Goal: Obtain resource: Download file/media

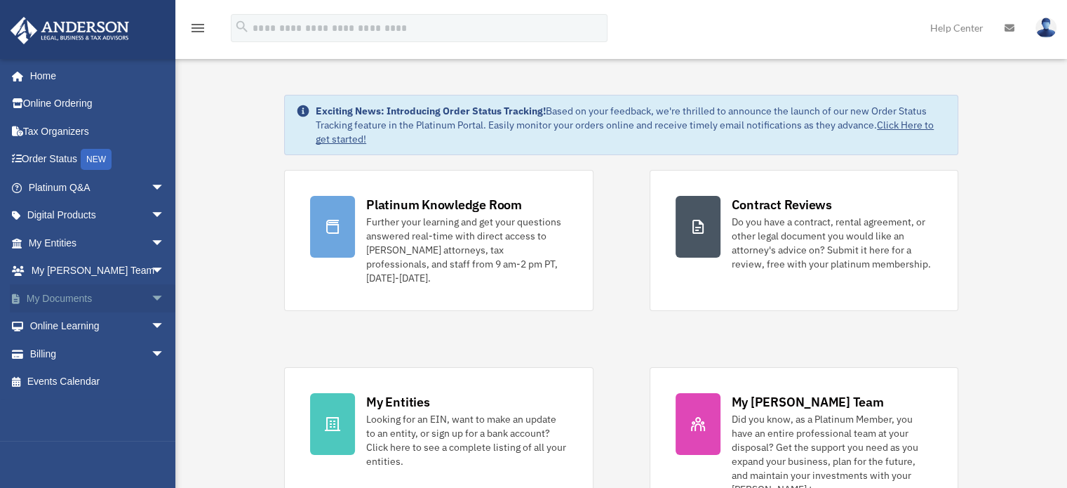
click at [58, 297] on link "My Documents arrow_drop_down" at bounding box center [98, 298] width 176 height 28
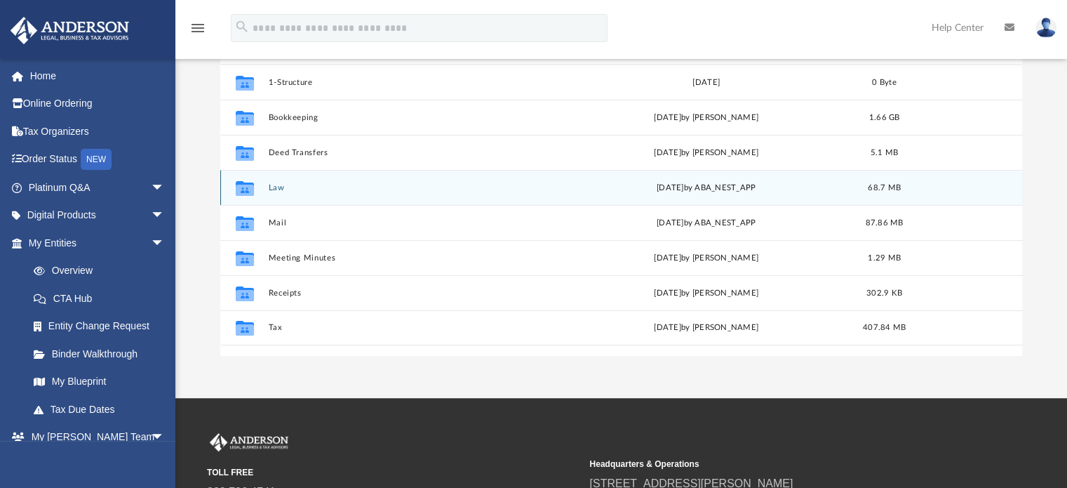
scroll to position [181, 0]
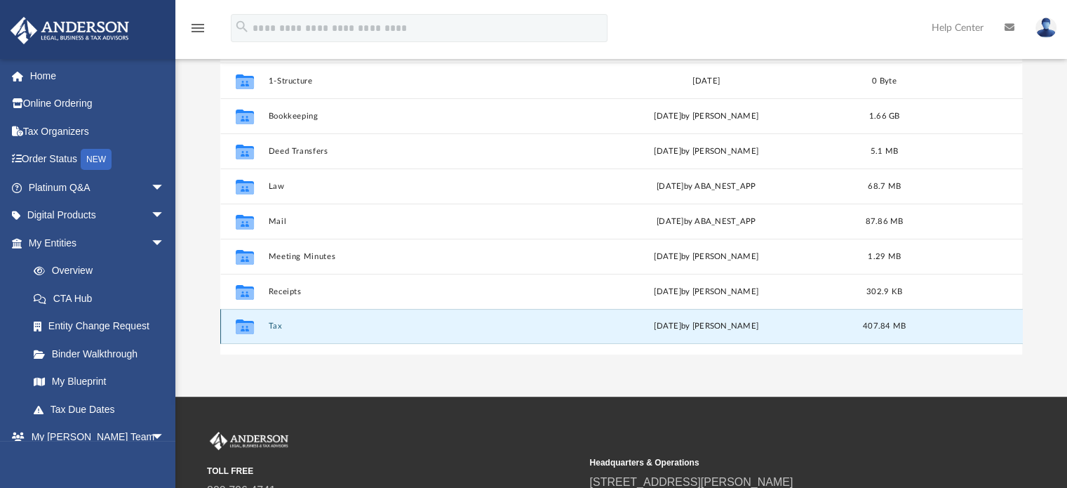
click at [271, 326] on button "Tax" at bounding box center [412, 326] width 288 height 9
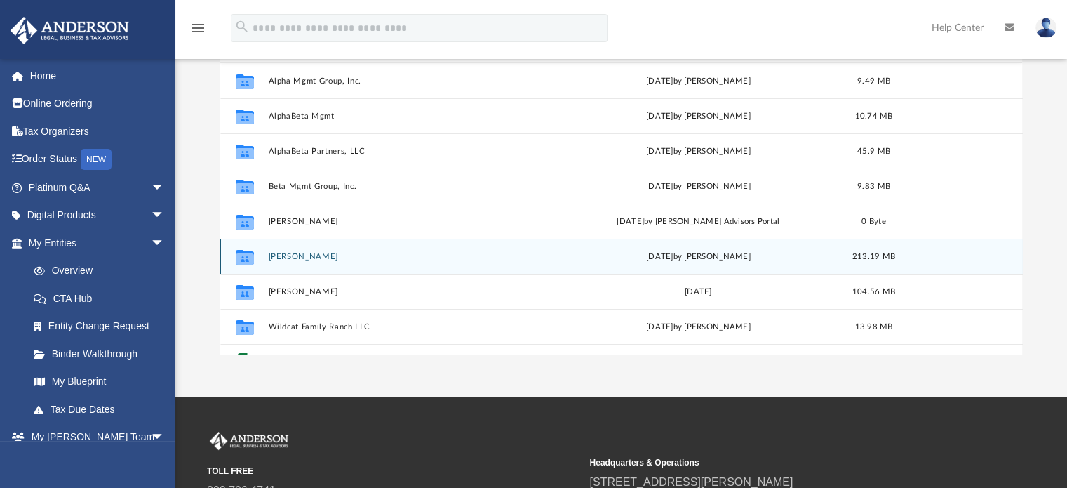
click at [298, 258] on button "Hill, Jonathon" at bounding box center [409, 256] width 283 height 9
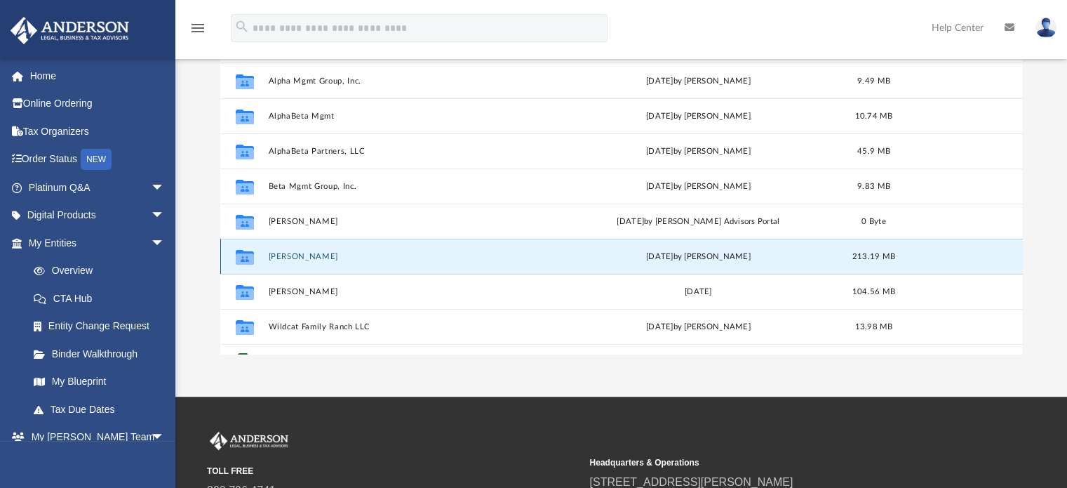
click at [298, 258] on button "Hill, Jonathon" at bounding box center [409, 256] width 283 height 9
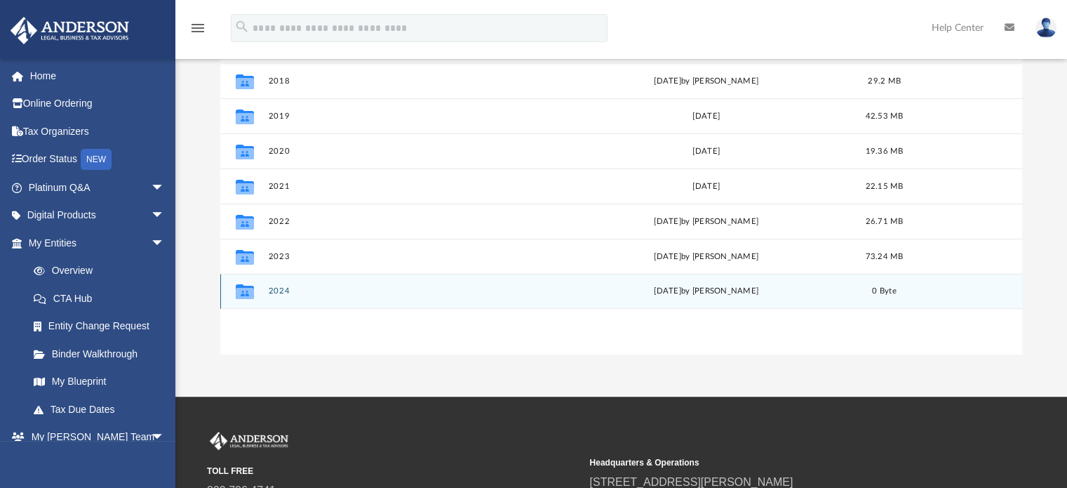
click at [281, 288] on button "2024" at bounding box center [412, 291] width 288 height 9
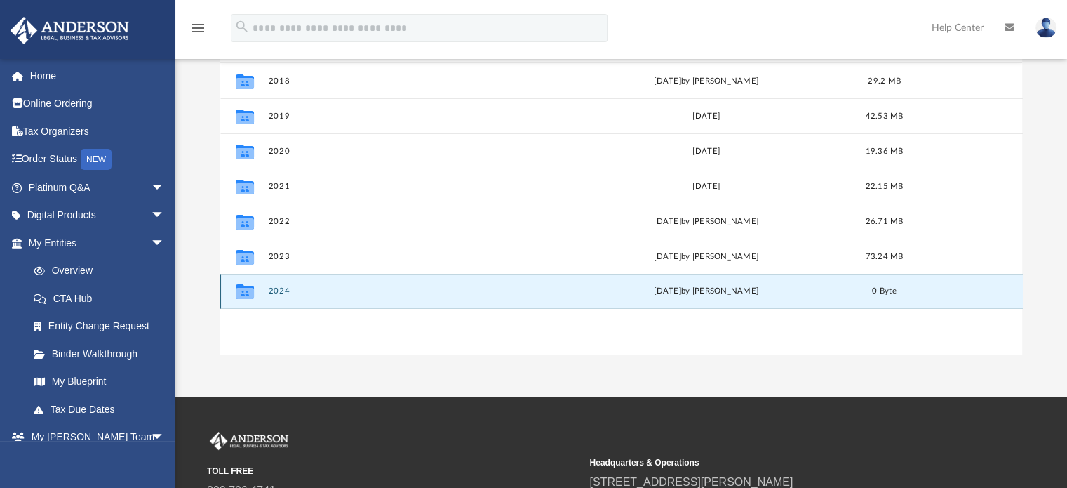
click at [281, 288] on button "2024" at bounding box center [412, 291] width 288 height 9
click at [281, 294] on button "2024" at bounding box center [412, 291] width 288 height 9
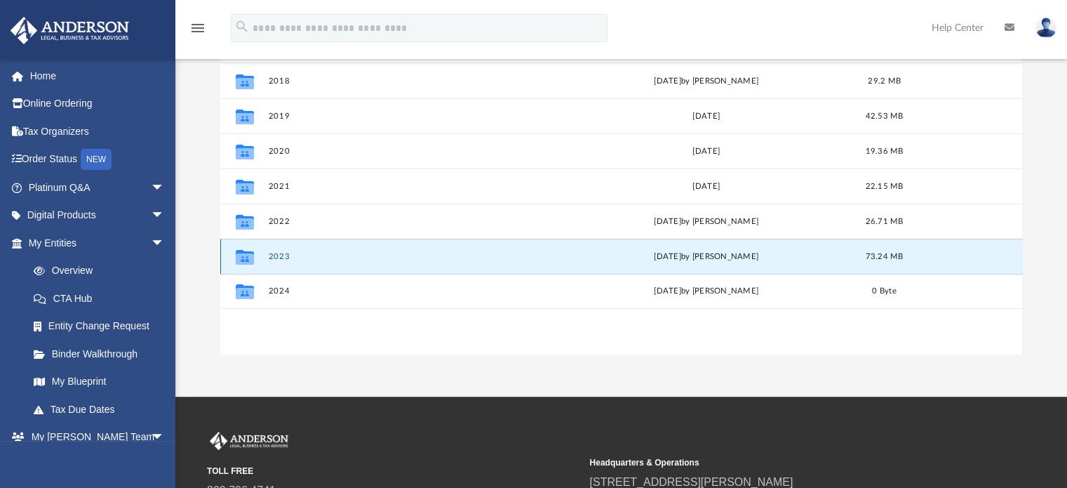
click at [301, 254] on button "2023" at bounding box center [412, 256] width 288 height 9
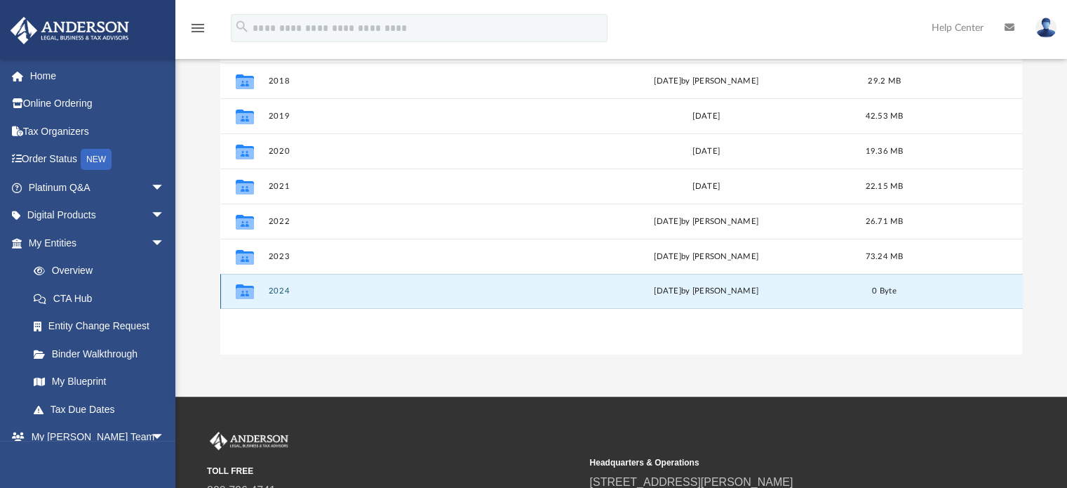
click at [282, 292] on button "2024" at bounding box center [412, 291] width 288 height 9
click at [250, 297] on icon "grid" at bounding box center [244, 293] width 18 height 11
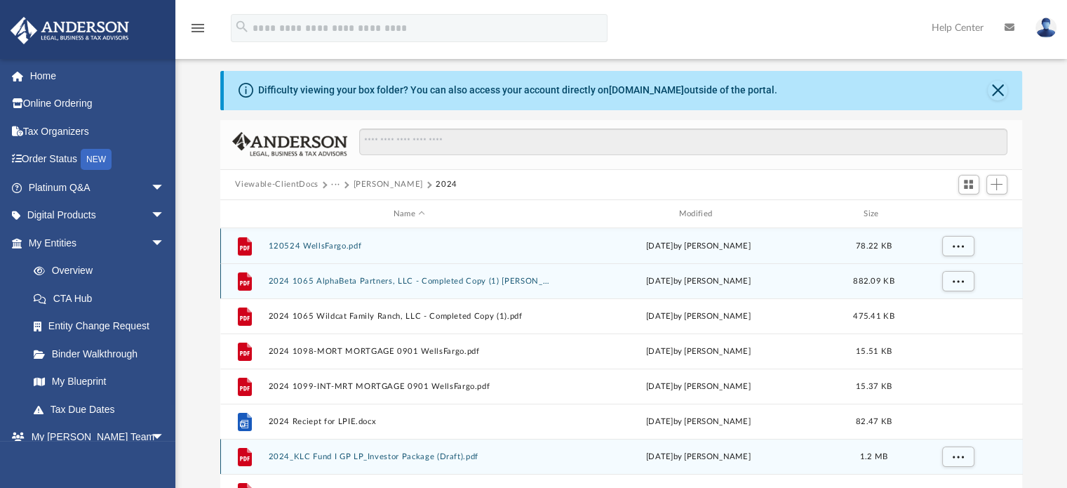
scroll to position [0, 0]
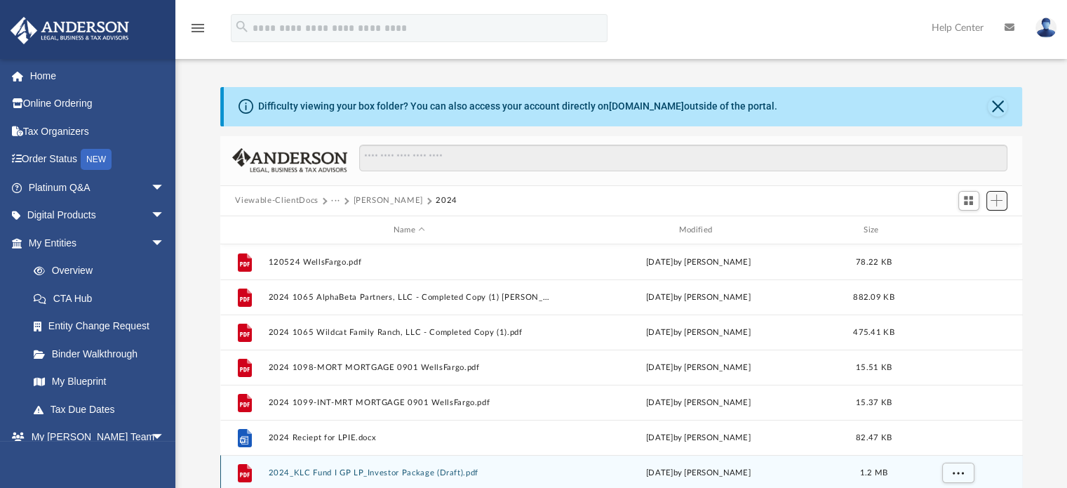
click at [996, 199] on span "Add" at bounding box center [997, 200] width 12 height 12
click at [974, 229] on li "Upload" at bounding box center [976, 228] width 45 height 15
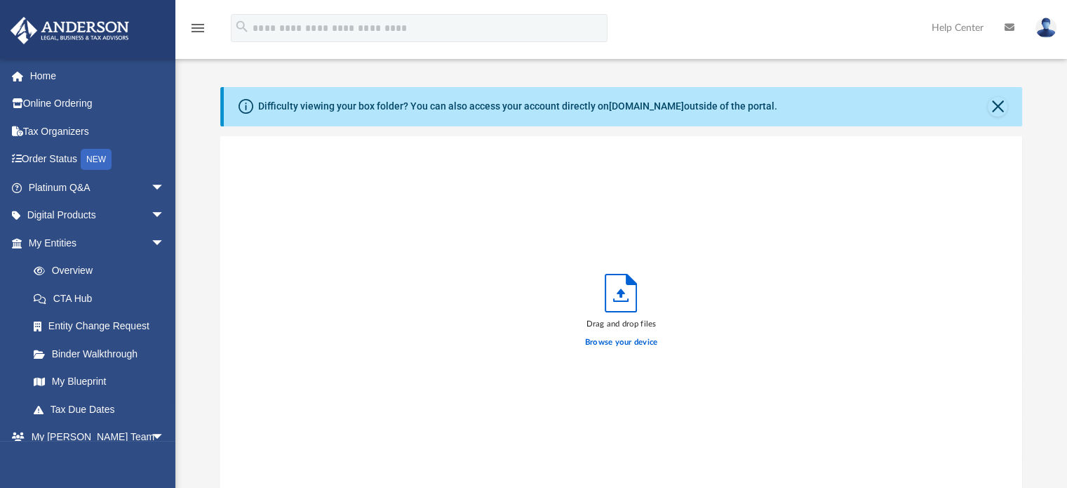
scroll to position [345, 791]
click at [628, 311] on icon "Upload" at bounding box center [621, 293] width 32 height 39
click at [609, 344] on label "Browse your device" at bounding box center [621, 342] width 73 height 13
click at [0, 0] on input "Browse your device" at bounding box center [0, 0] width 0 height 0
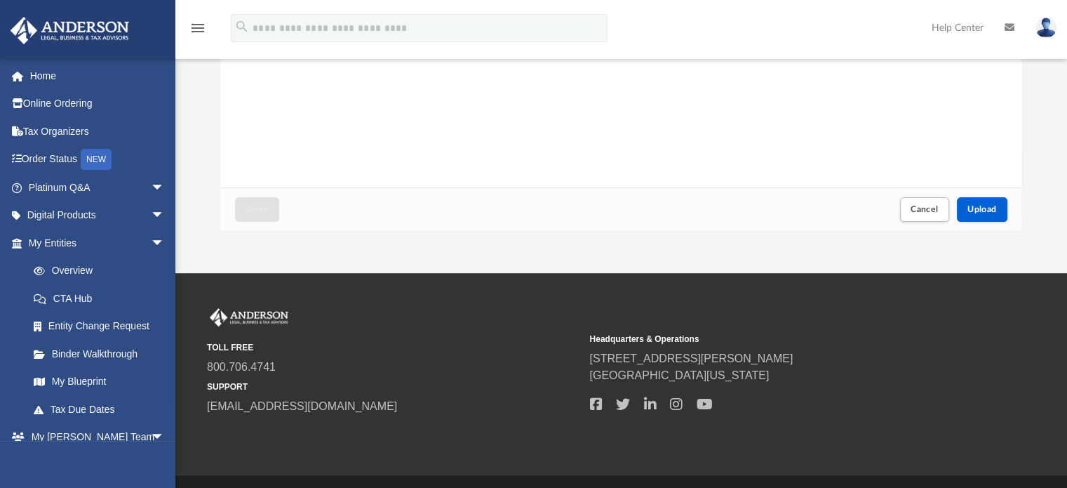
scroll to position [306, 0]
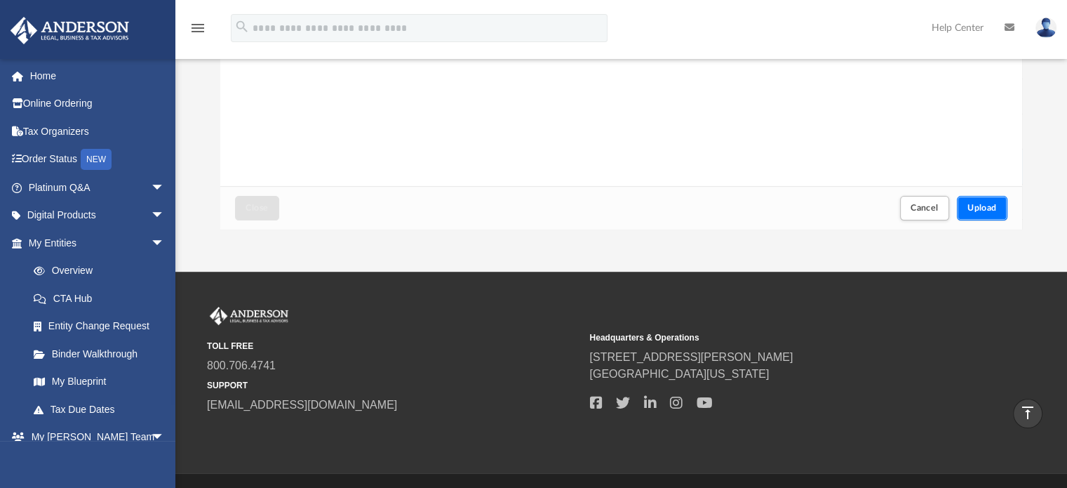
click at [984, 208] on span "Upload" at bounding box center [982, 207] width 29 height 8
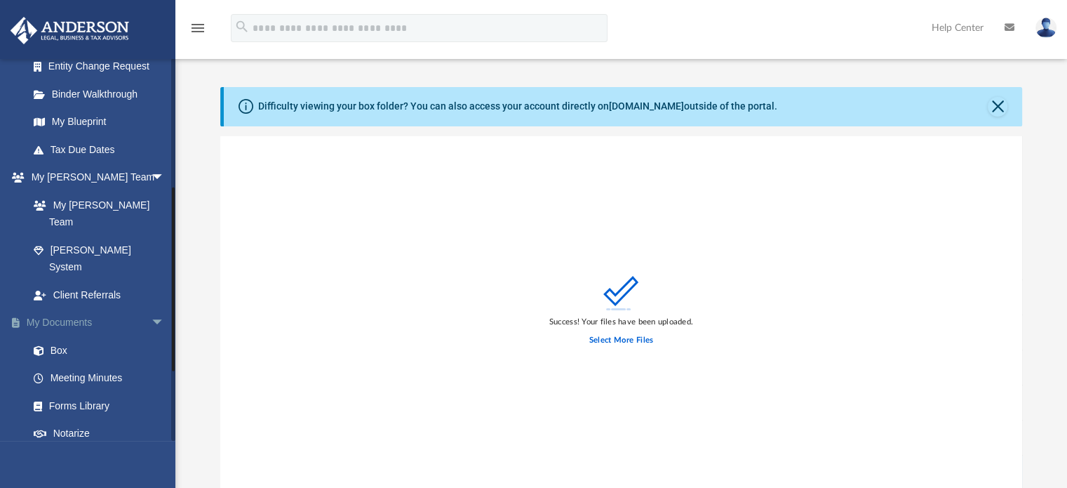
scroll to position [260, 0]
click at [56, 335] on link "Box" at bounding box center [103, 349] width 166 height 28
click at [1002, 104] on button "Close" at bounding box center [998, 107] width 20 height 20
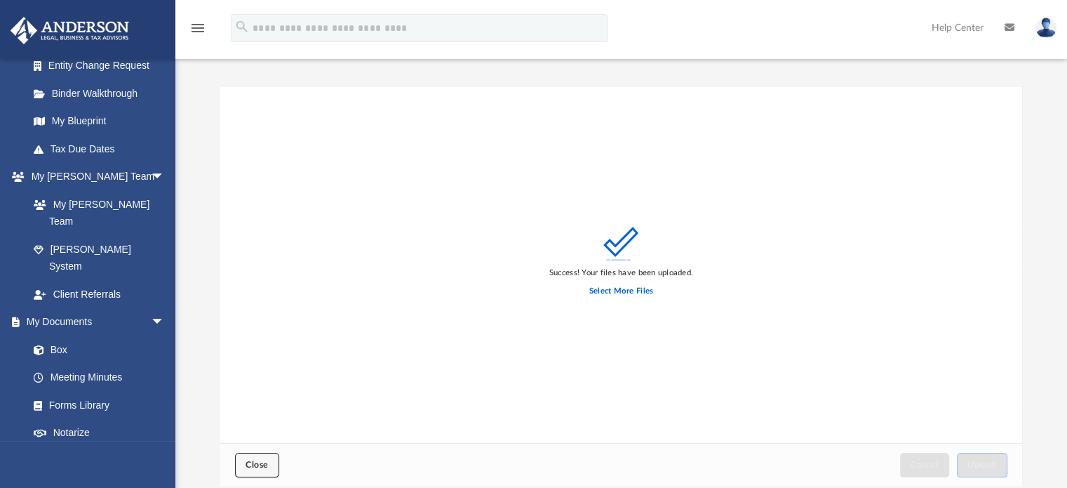
click at [260, 465] on span "Close" at bounding box center [257, 464] width 22 height 8
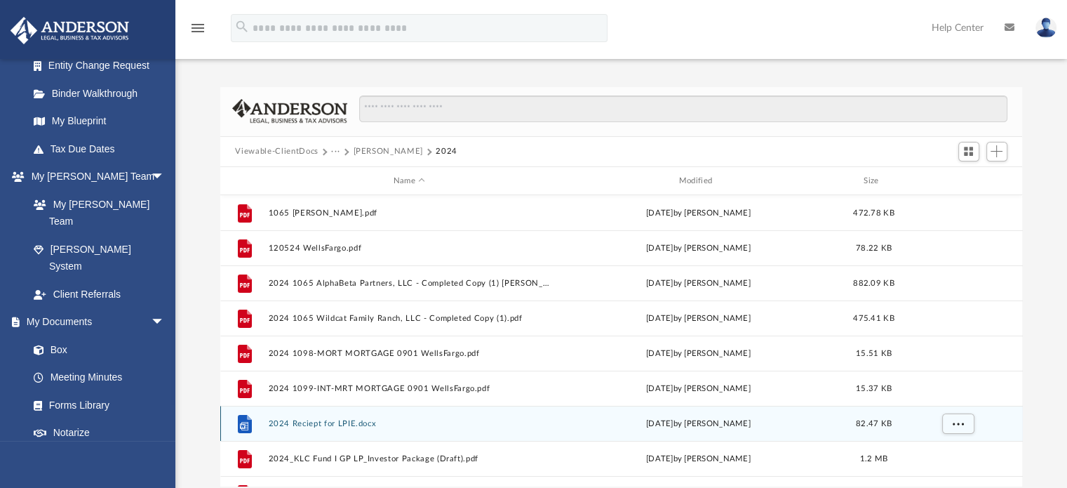
click at [387, 150] on button "Hill, Jonathon" at bounding box center [387, 151] width 69 height 13
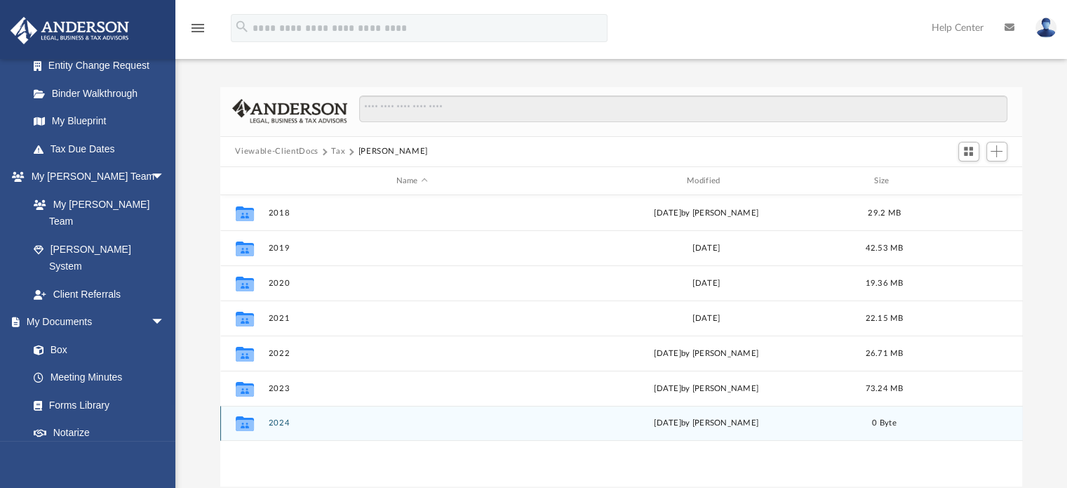
click at [300, 154] on button "Viewable-ClientDocs" at bounding box center [276, 151] width 83 height 13
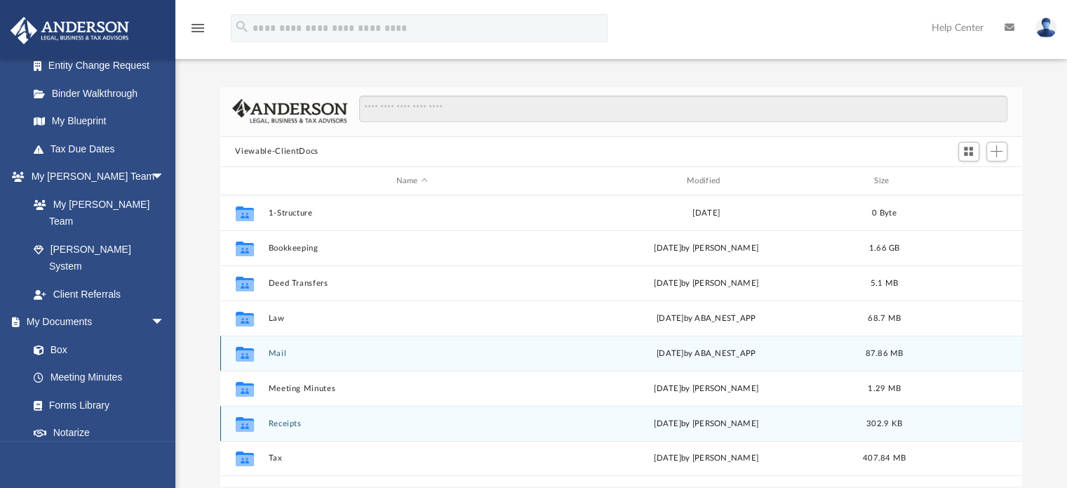
click at [276, 351] on button "Mail" at bounding box center [412, 353] width 288 height 9
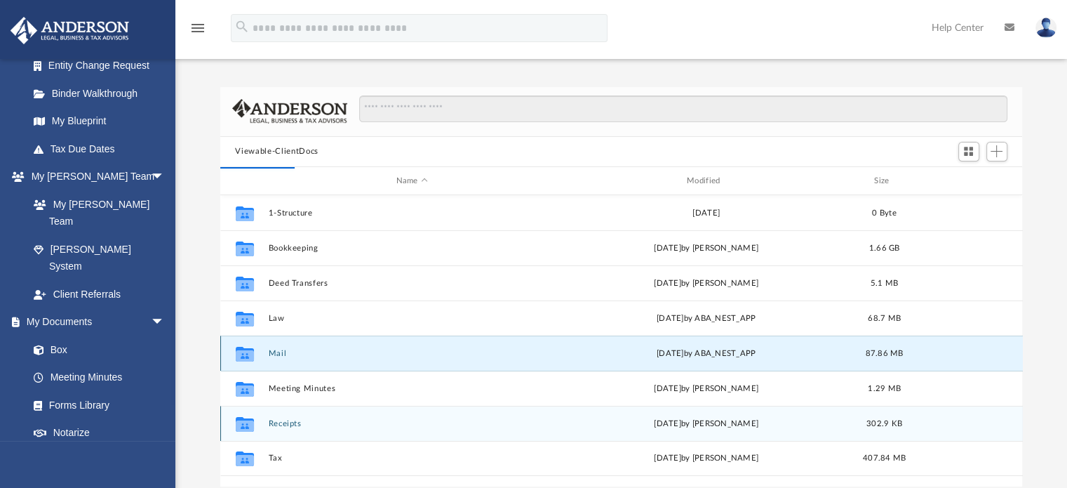
click at [279, 354] on button "Mail" at bounding box center [412, 353] width 288 height 9
click at [278, 352] on button "Mail" at bounding box center [412, 353] width 288 height 9
click at [247, 359] on icon "grid" at bounding box center [244, 355] width 18 height 11
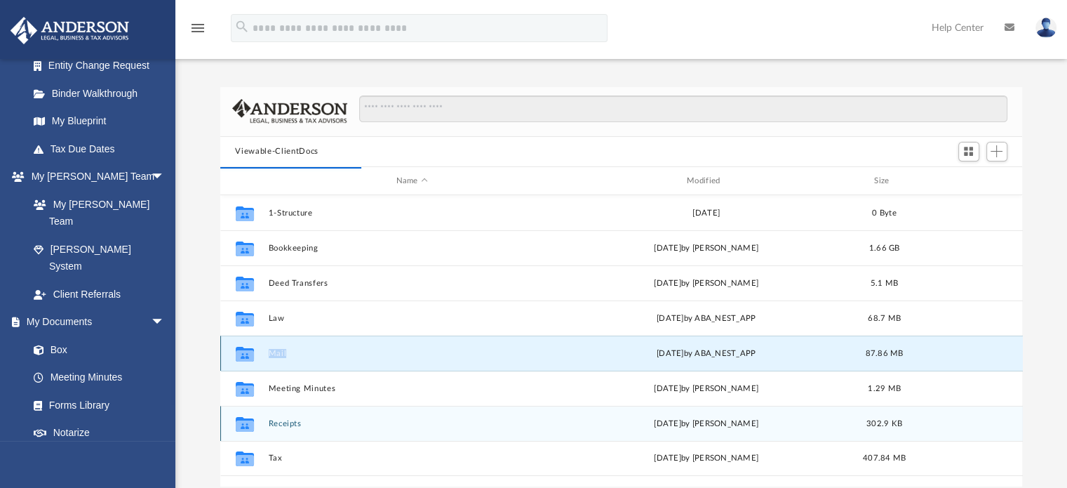
click at [247, 359] on icon "grid" at bounding box center [244, 355] width 18 height 11
click at [267, 356] on div "Collaborated Folder Mail Thu Aug 7 2025 by ABA_NEST_APP 87.86 MB" at bounding box center [621, 352] width 803 height 35
click at [280, 353] on button "Mail" at bounding box center [412, 353] width 288 height 9
click at [292, 353] on button "Mail" at bounding box center [412, 353] width 288 height 9
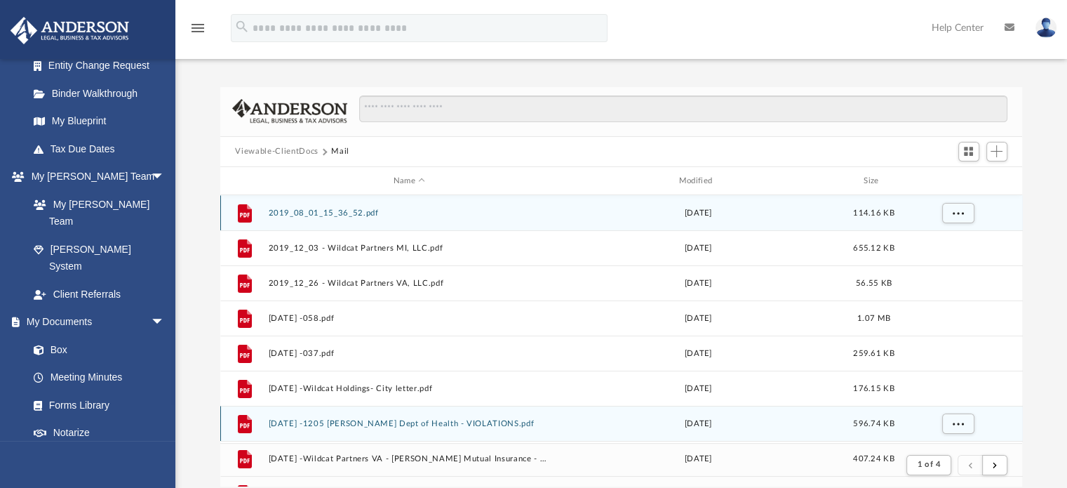
scroll to position [265, 791]
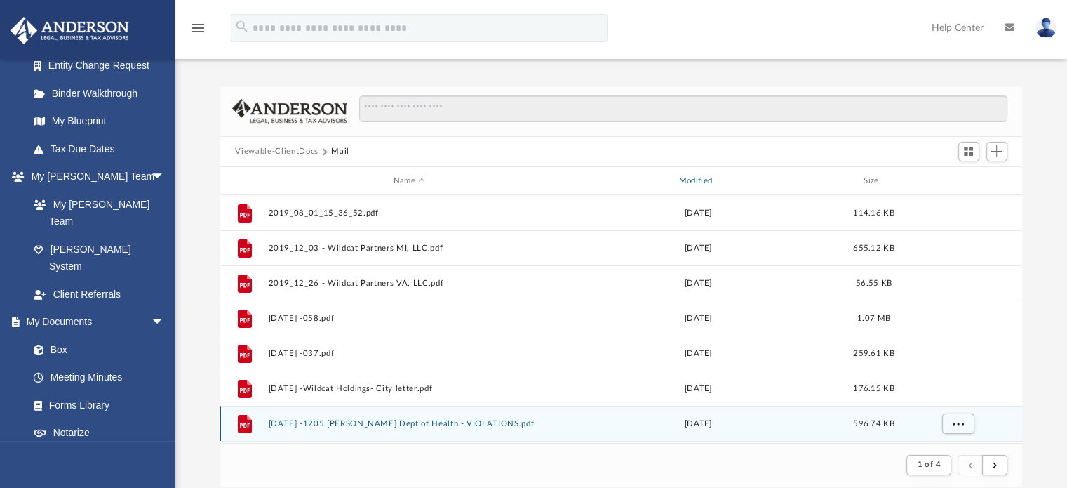
click at [702, 182] on div "Modified" at bounding box center [697, 181] width 283 height 13
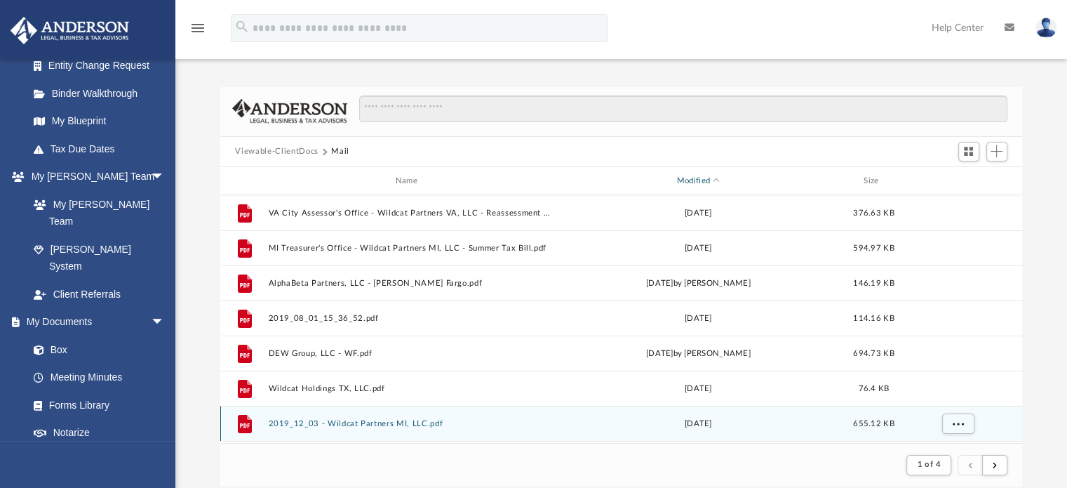
click at [700, 177] on div "Modified" at bounding box center [697, 181] width 283 height 13
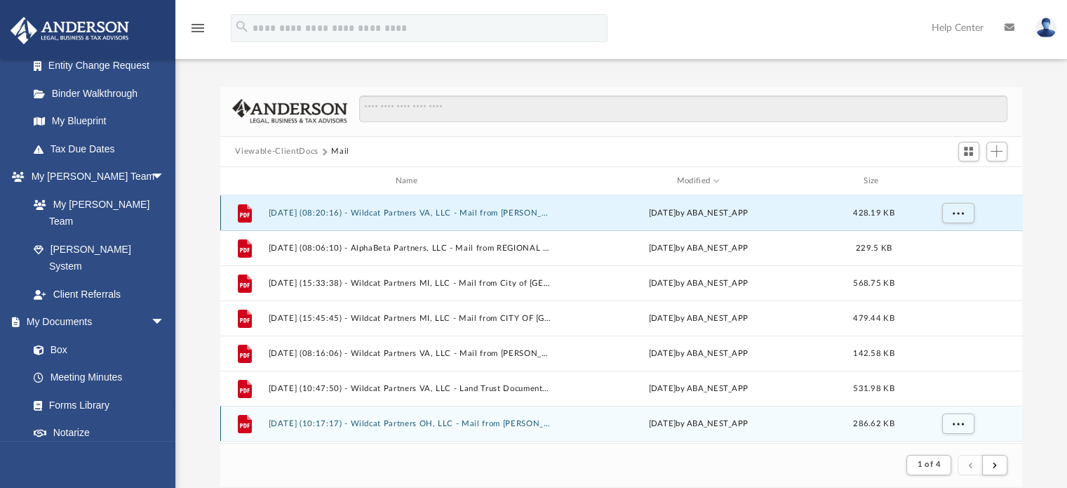
click at [399, 210] on button "2025.08.07 (08:20:16) - Wildcat Partners VA, LLC - Mail from ANDERSON REGISTERE…" at bounding box center [409, 212] width 283 height 9
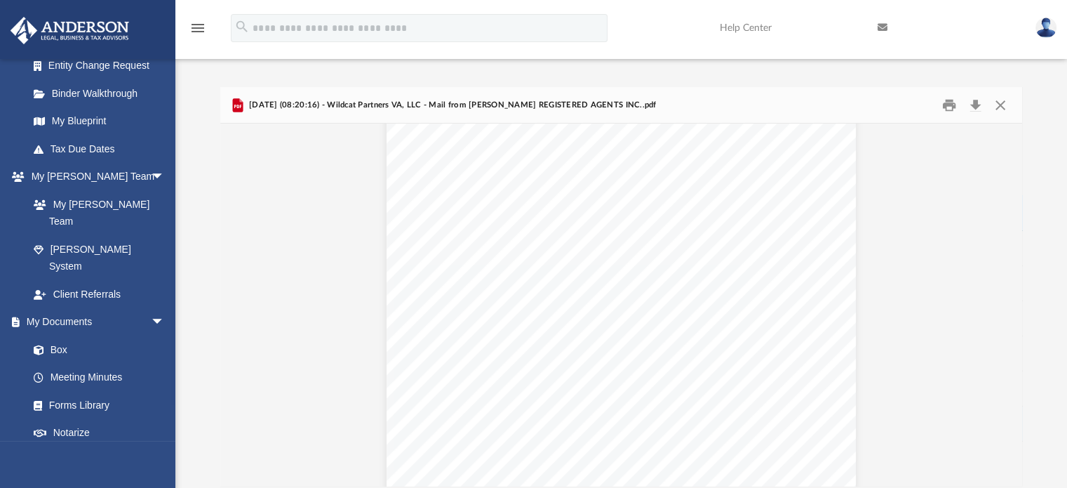
scroll to position [0, 0]
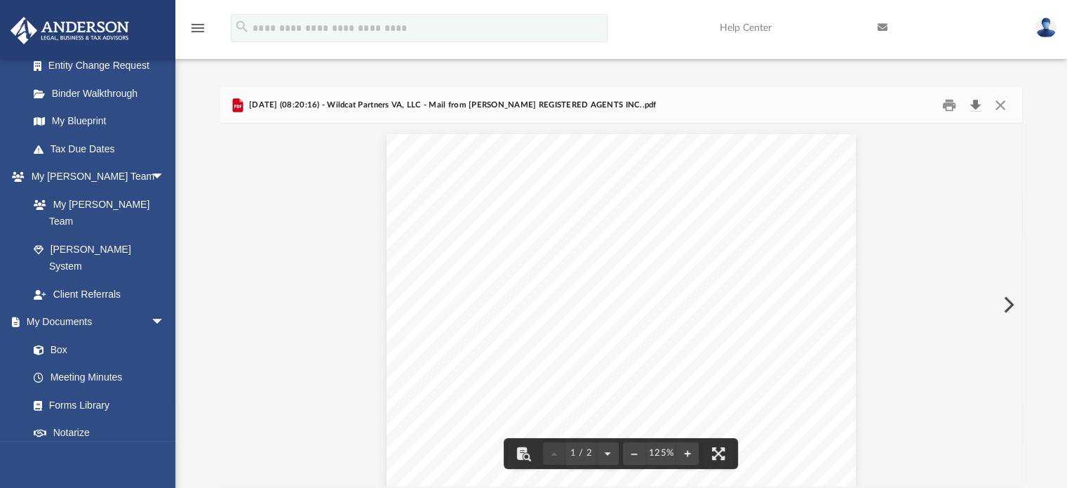
click at [973, 103] on button "Download" at bounding box center [975, 105] width 25 height 22
